Goal: Check status: Check status

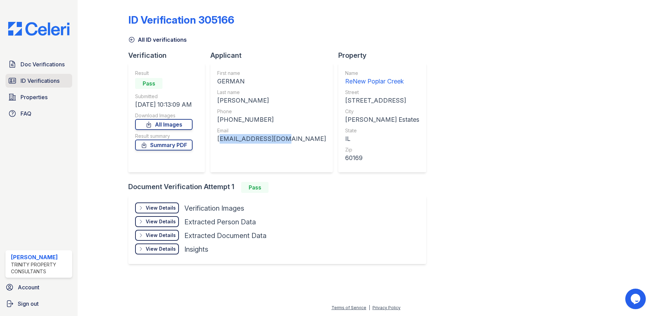
click at [35, 80] on span "ID Verifications" at bounding box center [40, 81] width 39 height 8
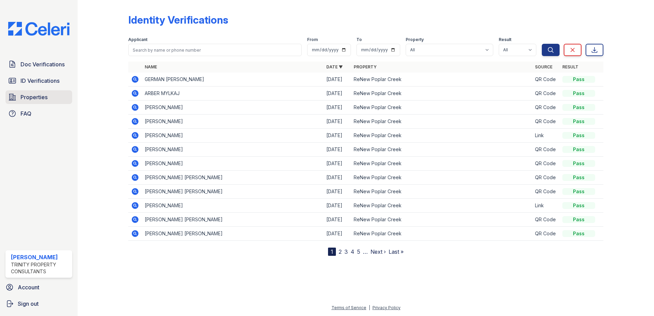
click at [23, 95] on span "Properties" at bounding box center [34, 97] width 27 height 8
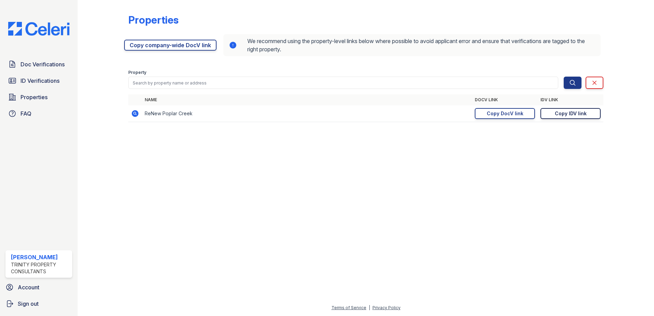
click at [589, 115] on link "Copy IDV link Copy link" at bounding box center [570, 113] width 60 height 11
click at [57, 78] on span "ID Verifications" at bounding box center [40, 81] width 39 height 8
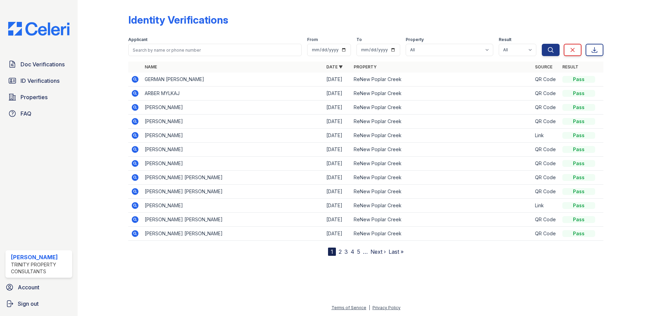
click at [57, 78] on span "ID Verifications" at bounding box center [40, 81] width 39 height 8
click at [40, 77] on span "ID Verifications" at bounding box center [40, 81] width 39 height 8
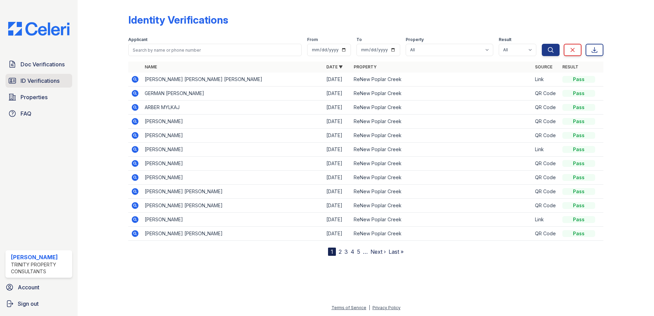
click at [42, 79] on span "ID Verifications" at bounding box center [40, 81] width 39 height 8
click at [132, 78] on icon at bounding box center [135, 79] width 7 height 7
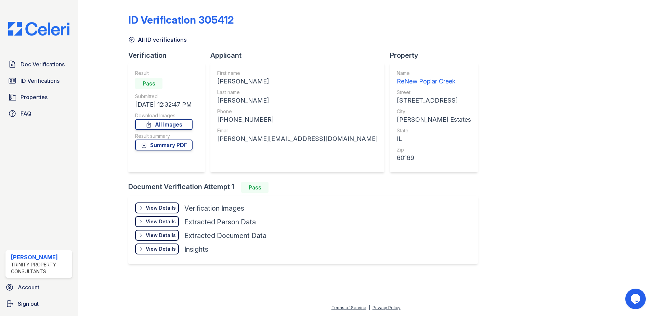
click at [168, 208] on div "View Details" at bounding box center [161, 208] width 30 height 7
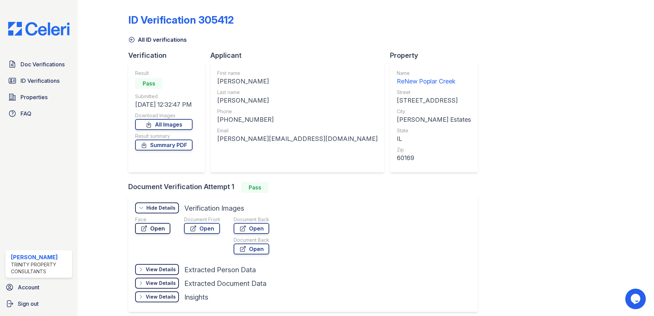
click at [150, 226] on link "Open" at bounding box center [152, 228] width 35 height 11
click at [47, 81] on span "ID Verifications" at bounding box center [40, 81] width 39 height 8
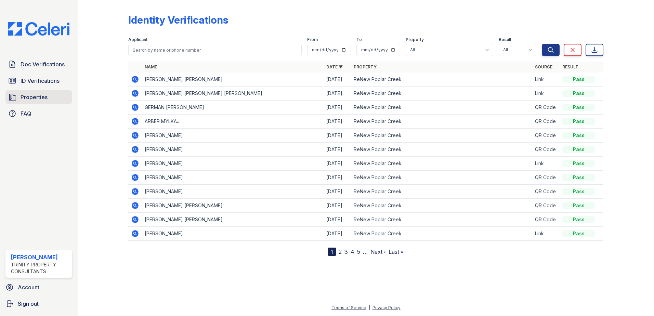
click at [39, 100] on span "Properties" at bounding box center [34, 97] width 27 height 8
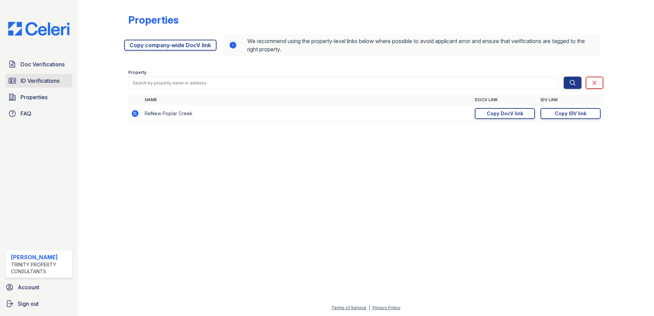
click at [42, 82] on span "ID Verifications" at bounding box center [40, 81] width 39 height 8
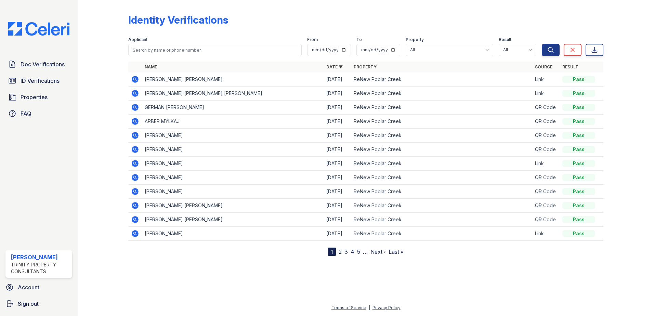
click at [42, 82] on span "ID Verifications" at bounding box center [40, 81] width 39 height 8
click at [135, 80] on icon at bounding box center [135, 79] width 8 height 8
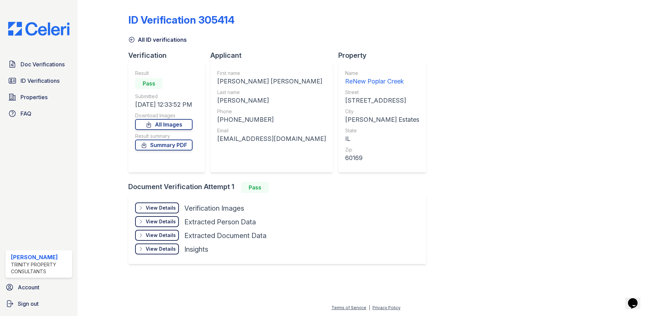
click at [157, 205] on div "View Details" at bounding box center [161, 208] width 30 height 7
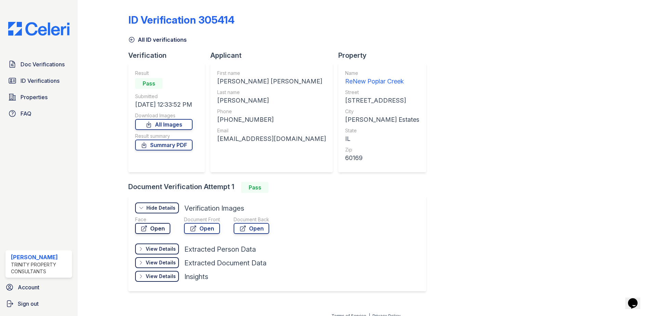
click at [145, 225] on icon at bounding box center [144, 228] width 7 height 7
click at [29, 82] on span "ID Verifications" at bounding box center [40, 81] width 39 height 8
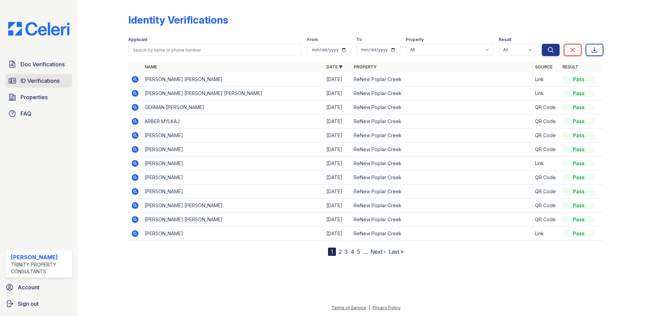
click at [38, 79] on span "ID Verifications" at bounding box center [40, 81] width 39 height 8
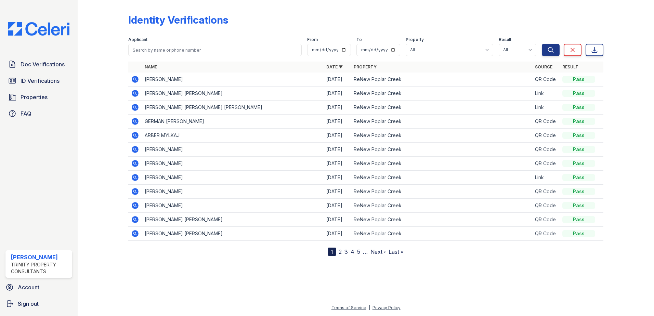
click at [38, 79] on span "ID Verifications" at bounding box center [40, 81] width 39 height 8
click at [136, 79] on icon at bounding box center [135, 79] width 8 height 8
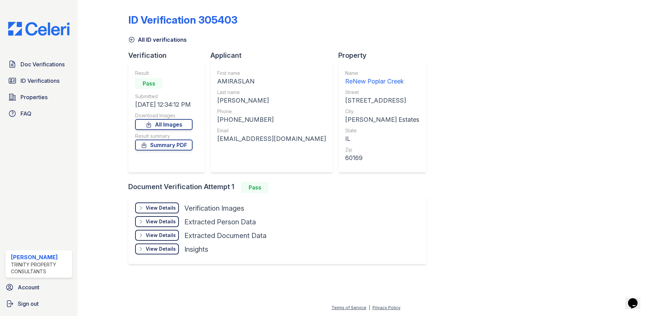
click at [153, 207] on div "View Details" at bounding box center [161, 208] width 30 height 7
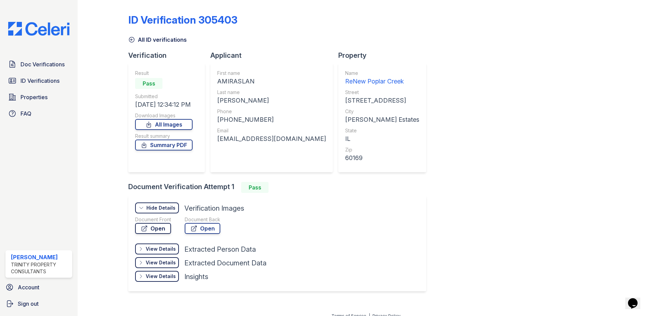
click at [156, 228] on link "Open" at bounding box center [153, 228] width 36 height 11
click at [22, 74] on div "Doc Verifications ID Verifications Properties FAQ" at bounding box center [39, 88] width 72 height 63
click at [19, 79] on link "ID Verifications" at bounding box center [38, 81] width 67 height 14
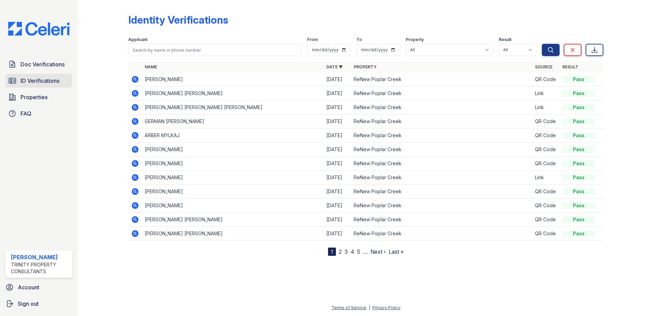
click at [47, 80] on span "ID Verifications" at bounding box center [40, 81] width 39 height 8
click at [134, 78] on icon at bounding box center [135, 79] width 8 height 8
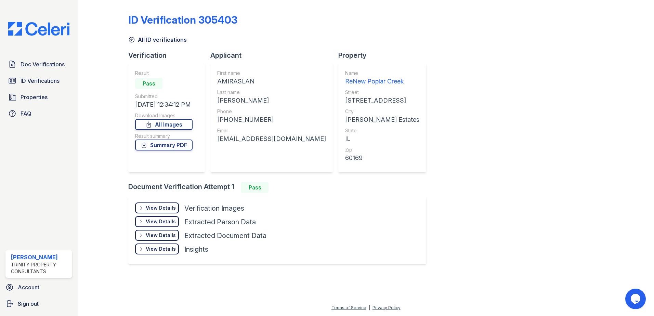
click at [160, 210] on div "View Details" at bounding box center [161, 208] width 30 height 7
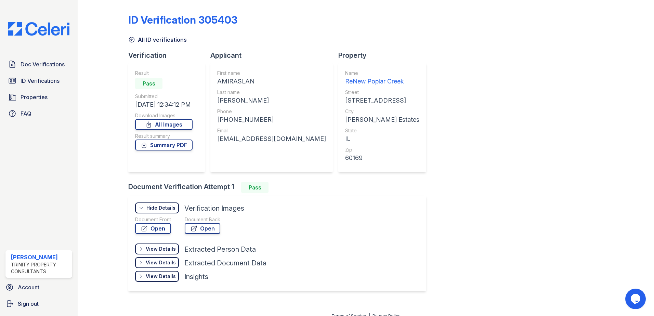
click at [159, 211] on div "Hide Details" at bounding box center [160, 208] width 29 height 7
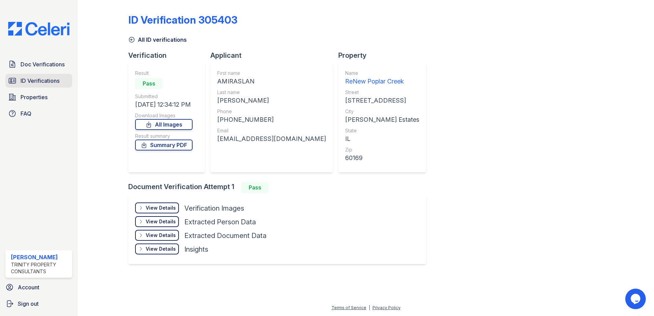
click at [54, 83] on span "ID Verifications" at bounding box center [40, 81] width 39 height 8
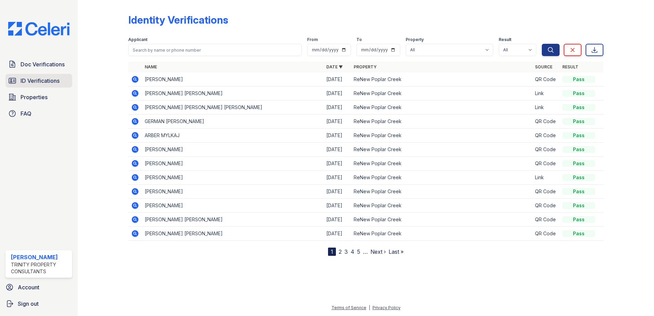
click at [55, 78] on span "ID Verifications" at bounding box center [40, 81] width 39 height 8
click at [41, 86] on link "ID Verifications" at bounding box center [38, 81] width 67 height 14
click at [44, 83] on span "ID Verifications" at bounding box center [40, 81] width 39 height 8
click at [38, 78] on span "ID Verifications" at bounding box center [40, 81] width 39 height 8
click at [36, 76] on link "ID Verifications" at bounding box center [38, 81] width 67 height 14
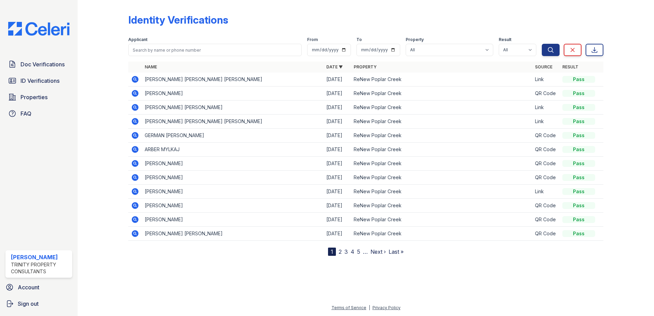
click at [134, 79] on icon at bounding box center [135, 79] width 2 height 2
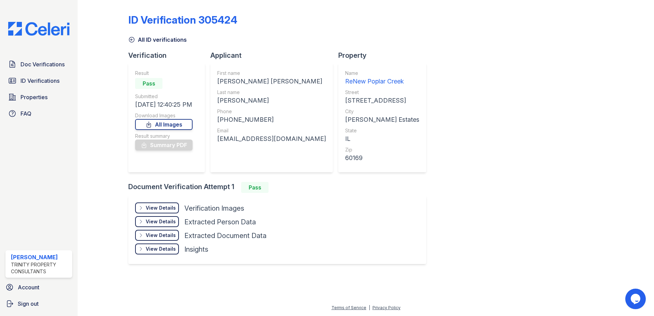
click at [152, 205] on div "View Details" at bounding box center [161, 208] width 30 height 7
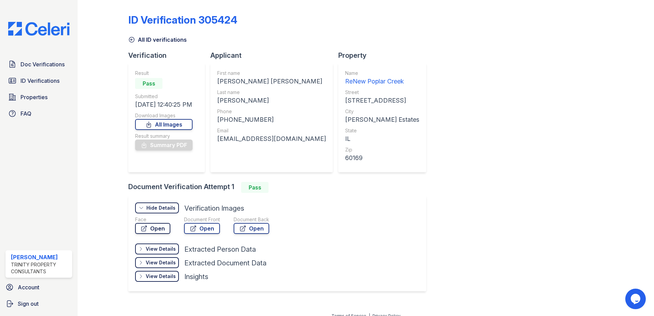
click at [146, 230] on icon at bounding box center [144, 228] width 7 height 7
click at [18, 81] on link "ID Verifications" at bounding box center [38, 81] width 67 height 14
